Goal: Obtain resource: Obtain resource

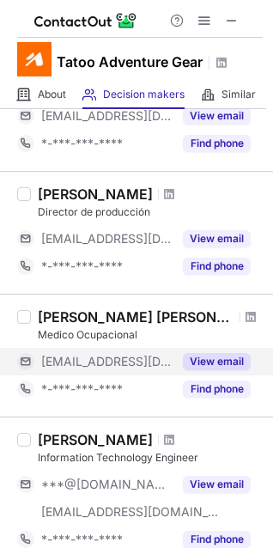
scroll to position [848, 0]
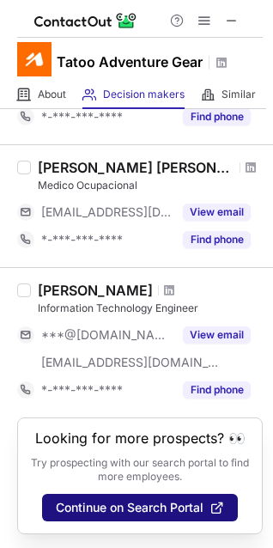
click at [127, 510] on span "Continue on Search Portal" at bounding box center [130, 508] width 148 height 14
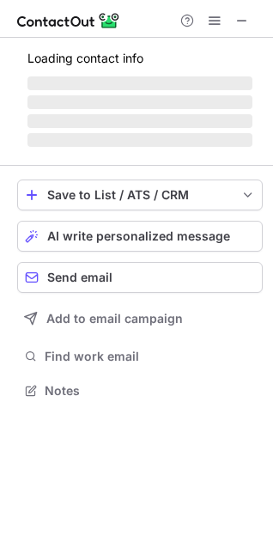
scroll to position [389, 273]
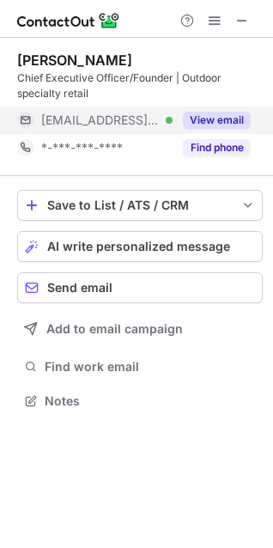
click at [216, 125] on button "View email" at bounding box center [217, 120] width 68 height 17
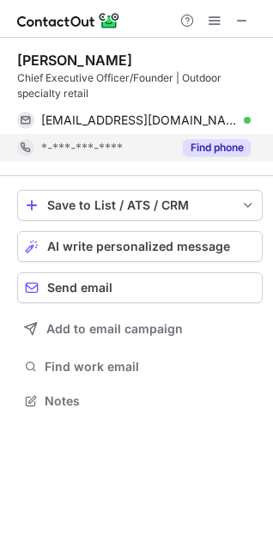
click at [218, 144] on button "Find phone" at bounding box center [217, 147] width 68 height 17
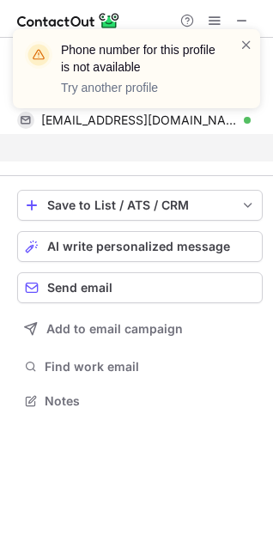
scroll to position [362, 273]
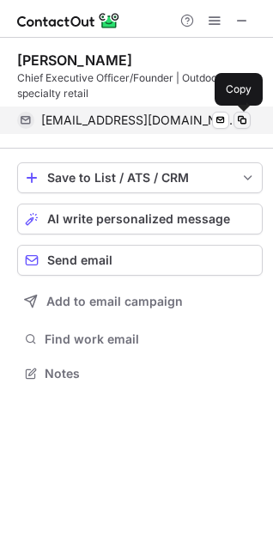
click at [243, 118] on span at bounding box center [242, 120] width 14 height 14
